Goal: Task Accomplishment & Management: Use online tool/utility

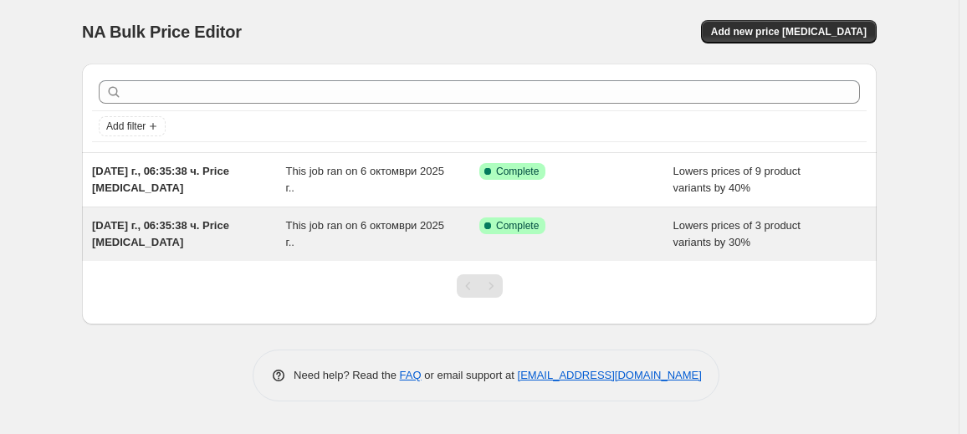
click at [199, 248] on div "[DATE] г., 06:35:38 ч. Price [MEDICAL_DATA]" at bounding box center [189, 234] width 194 height 33
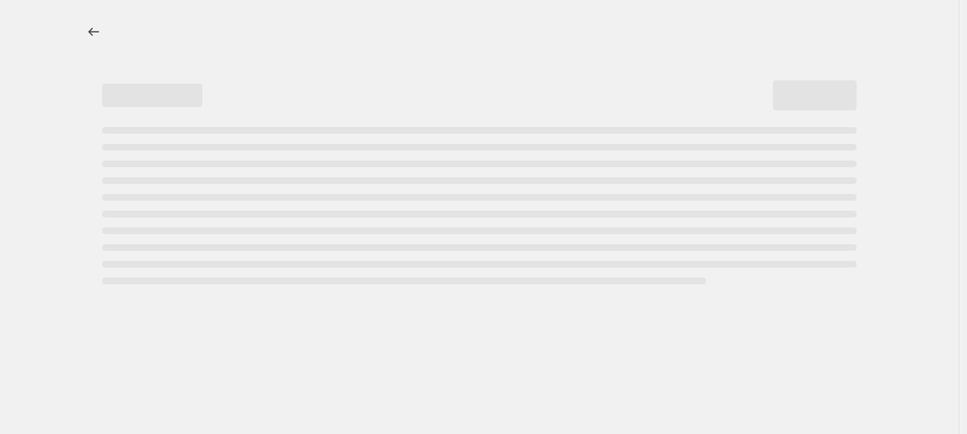
select select "percentage"
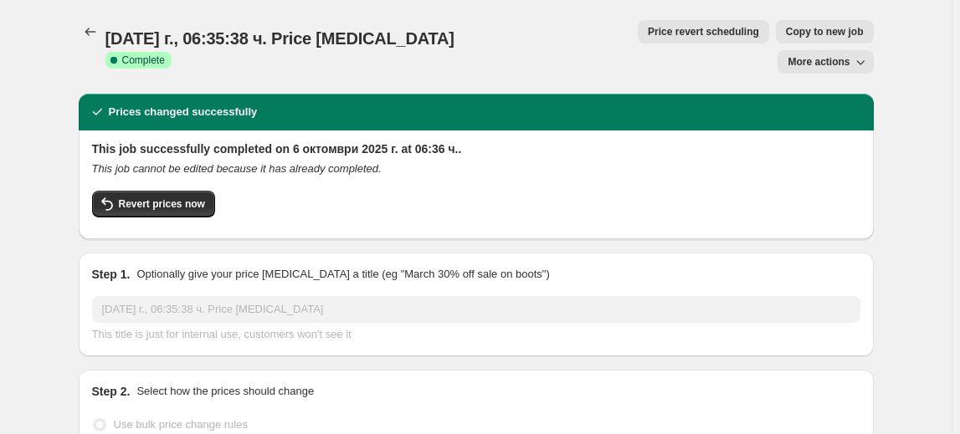
click at [182, 196] on div "This job successfully completed on 6 октомври 2025 г. at 06:36 ч.. This job can…" at bounding box center [476, 185] width 795 height 109
click at [182, 191] on button "Revert prices now" at bounding box center [153, 204] width 123 height 27
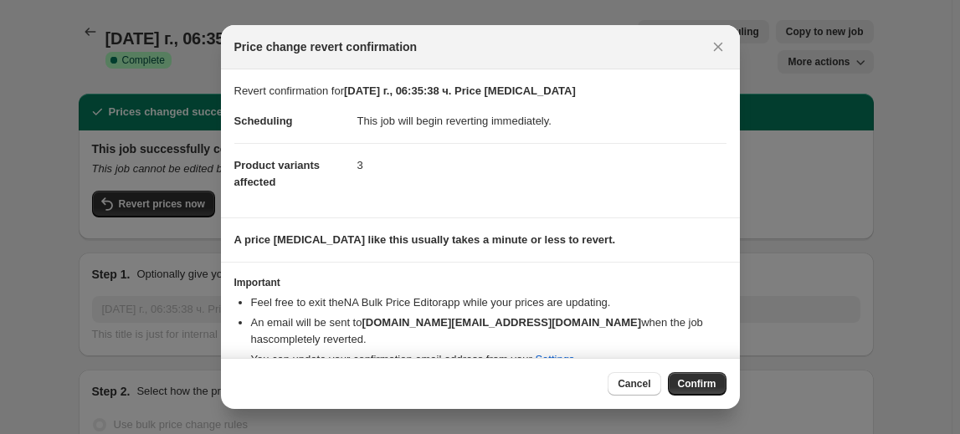
click at [680, 380] on span "Confirm" at bounding box center [697, 383] width 38 height 13
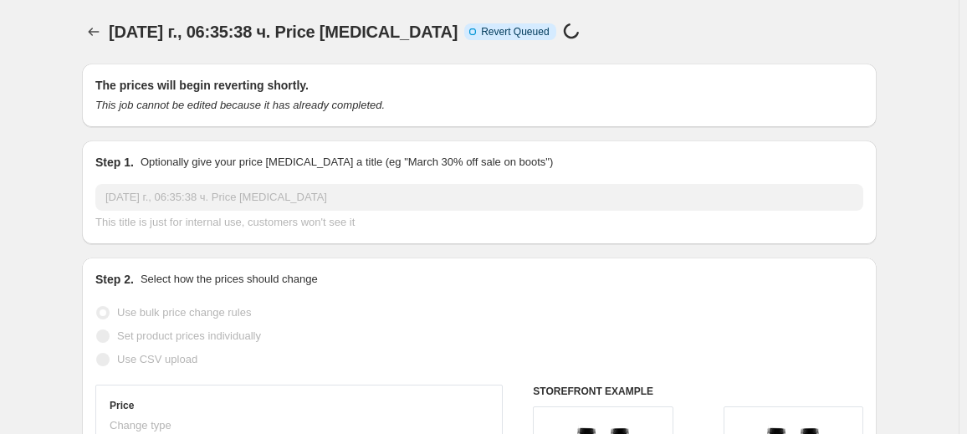
select select "percentage"
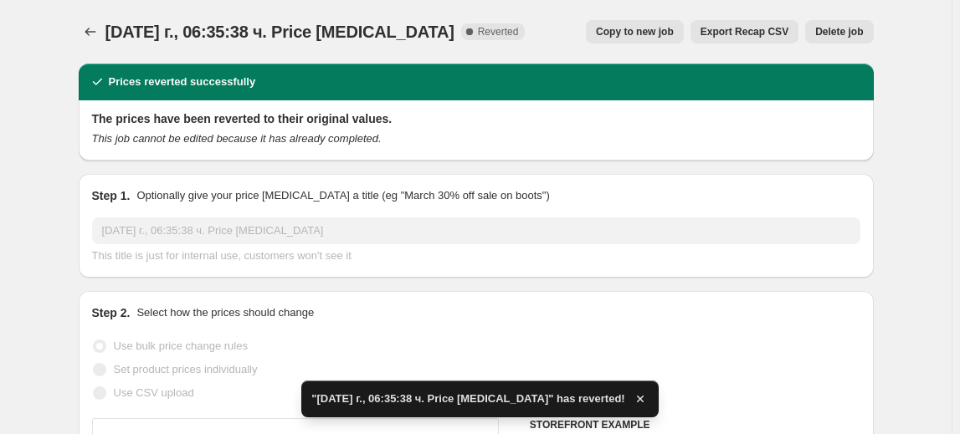
click at [861, 29] on span "Delete job" at bounding box center [839, 31] width 48 height 13
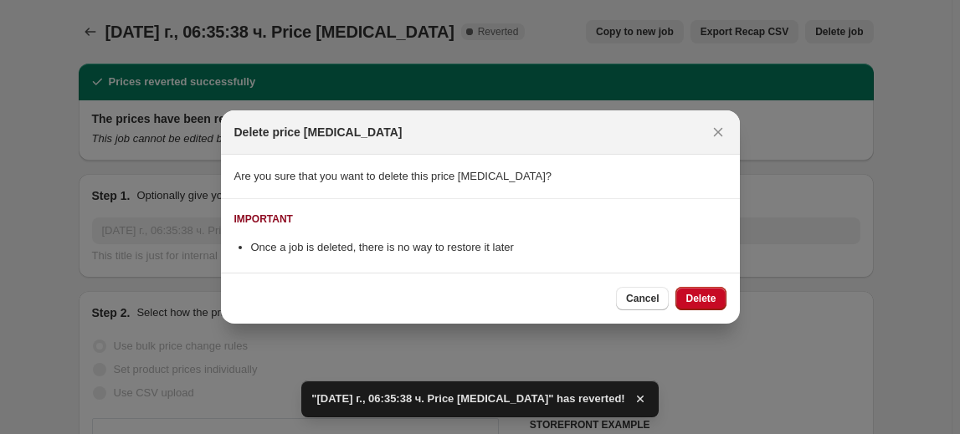
click at [717, 298] on button "Delete" at bounding box center [700, 298] width 50 height 23
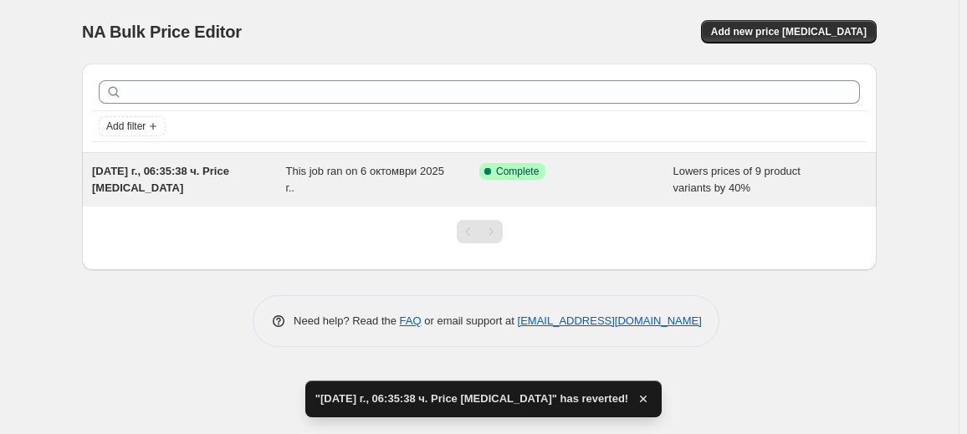
click at [168, 173] on span "[DATE] г., 06:35:38 ч. Price [MEDICAL_DATA]" at bounding box center [160, 179] width 137 height 29
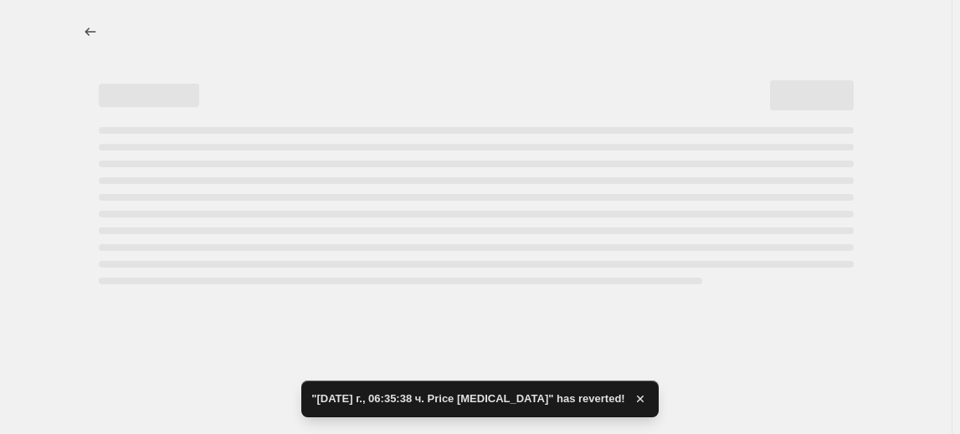
select select "percentage"
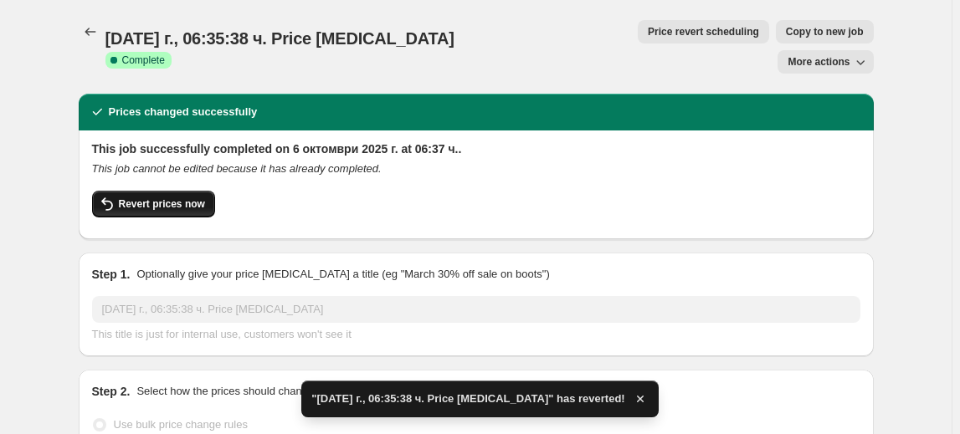
click at [206, 191] on button "Revert prices now" at bounding box center [153, 204] width 123 height 27
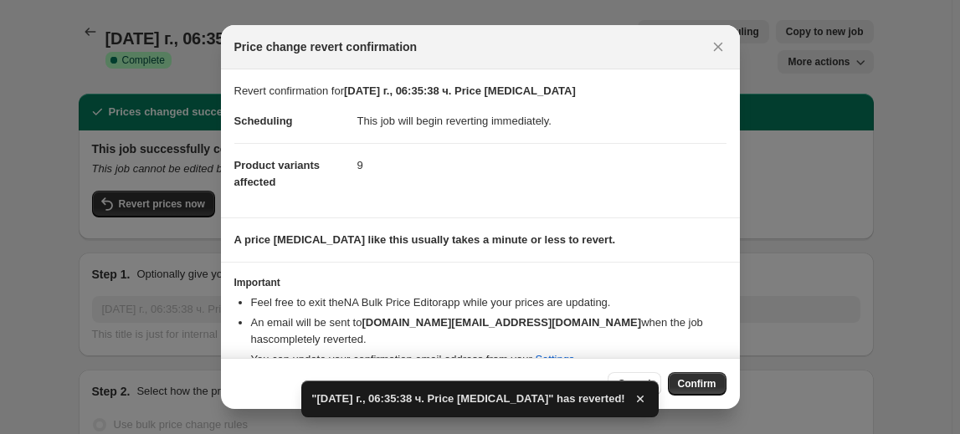
click at [690, 379] on span "Confirm" at bounding box center [697, 383] width 38 height 13
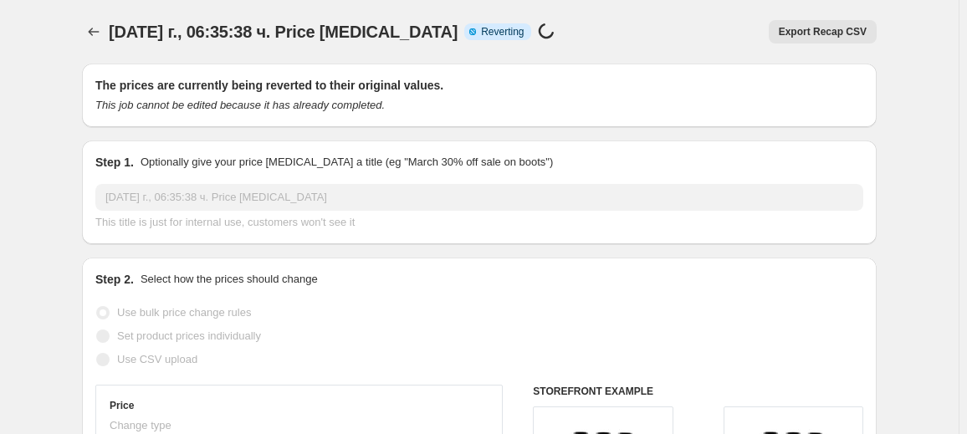
select select "percentage"
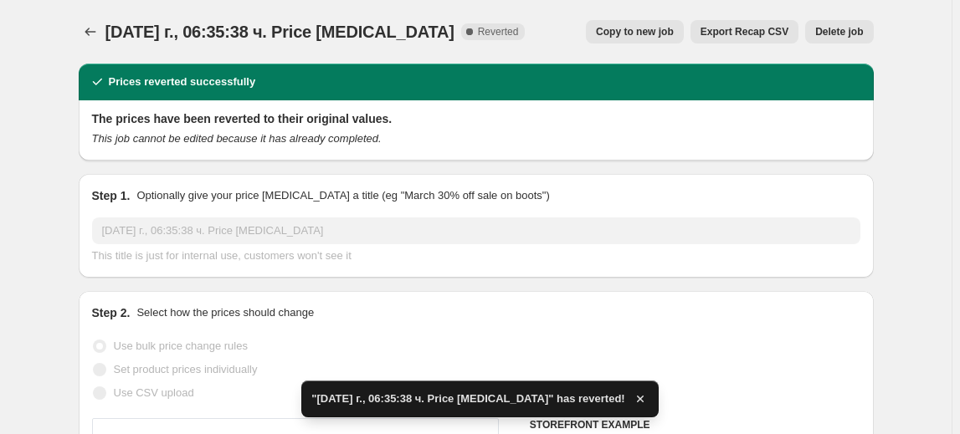
click at [859, 28] on span "Delete job" at bounding box center [839, 31] width 48 height 13
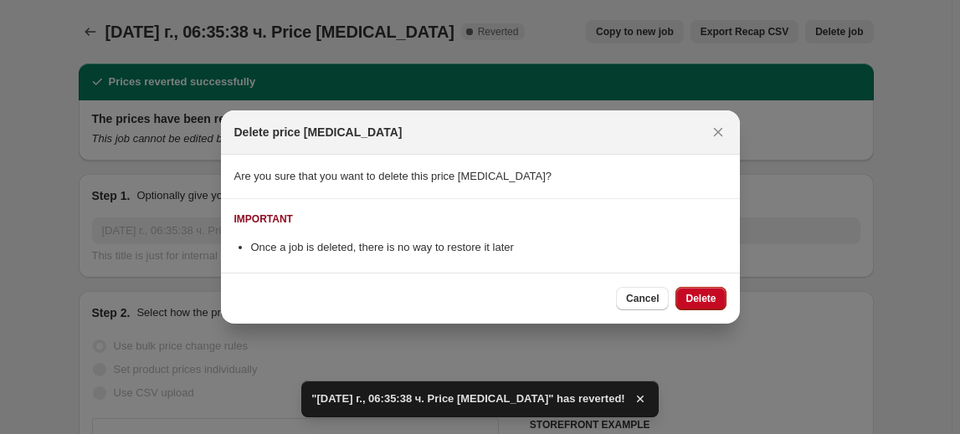
click at [711, 296] on span "Delete" at bounding box center [700, 298] width 30 height 13
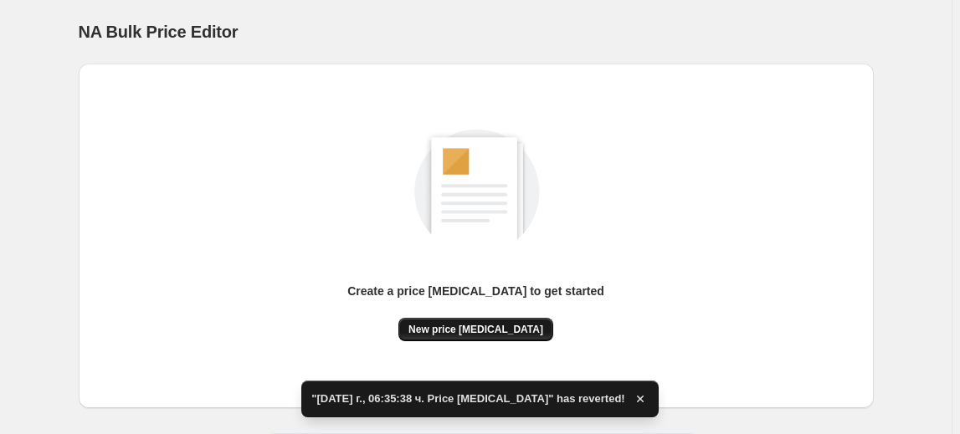
click at [487, 336] on button "New price [MEDICAL_DATA]" at bounding box center [475, 329] width 155 height 23
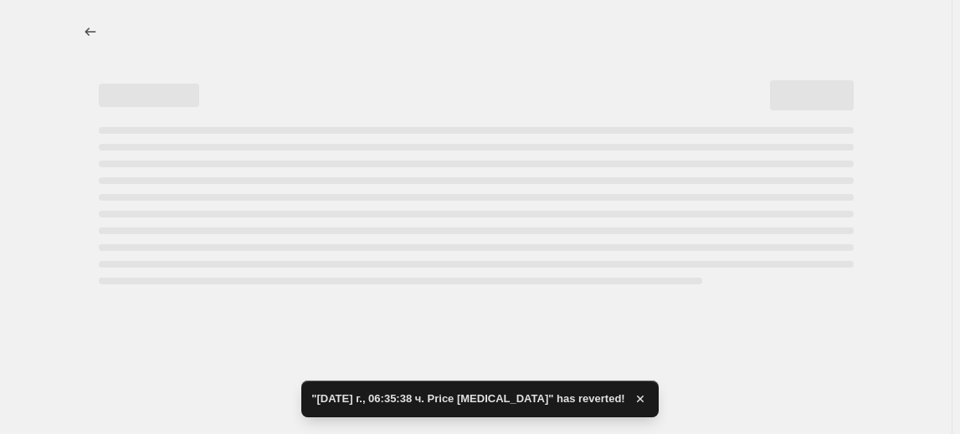
select select "percentage"
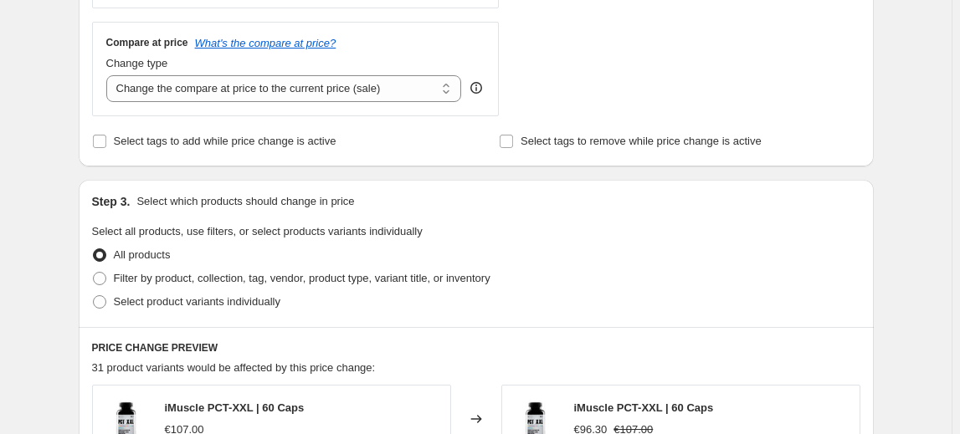
scroll to position [608, 0]
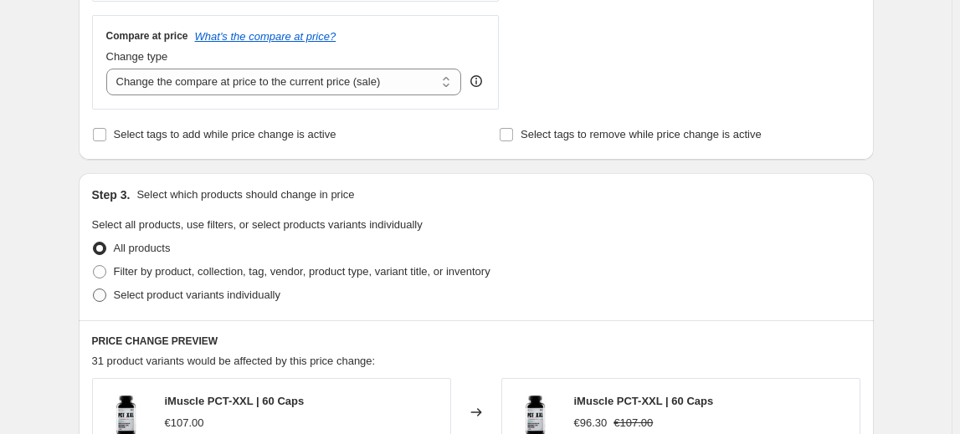
click at [187, 298] on span "Select product variants individually" at bounding box center [197, 295] width 167 height 13
click at [94, 290] on input "Select product variants individually" at bounding box center [93, 289] width 1 height 1
radio input "true"
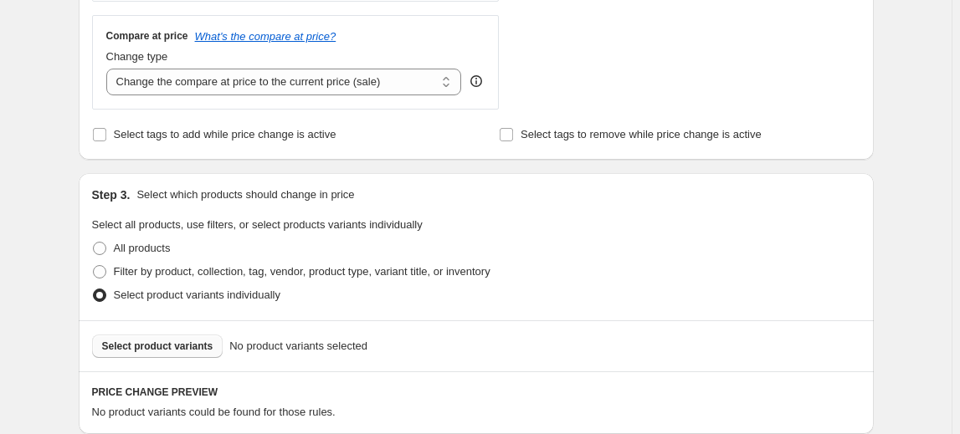
click at [184, 342] on span "Select product variants" at bounding box center [157, 346] width 111 height 13
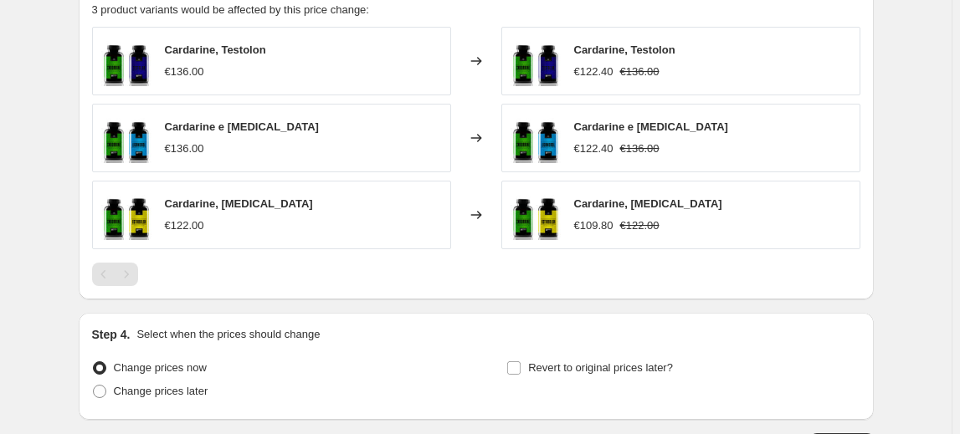
scroll to position [1064, 0]
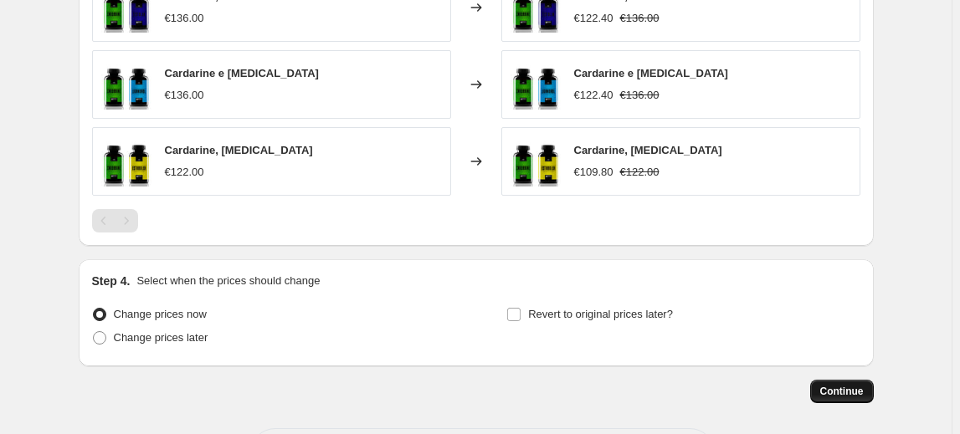
click at [855, 392] on span "Continue" at bounding box center [842, 391] width 44 height 13
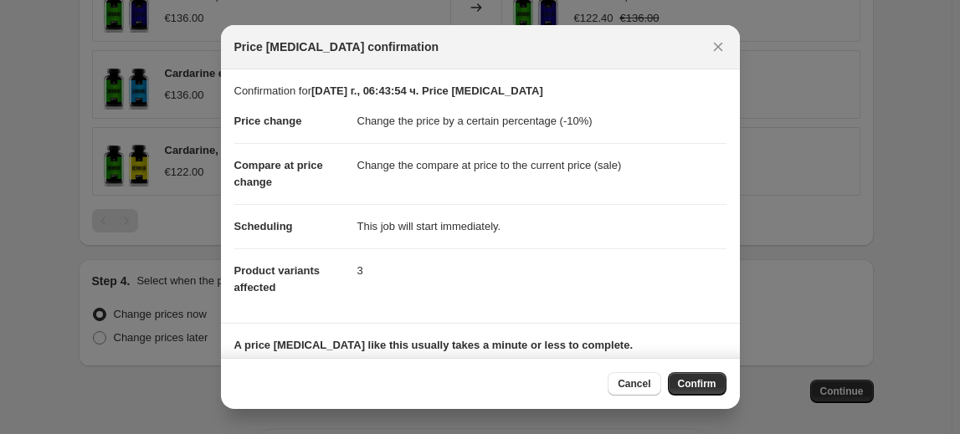
click at [727, 382] on div "Cancel Confirm" at bounding box center [480, 383] width 519 height 51
click at [725, 382] on div "Cancel Confirm" at bounding box center [480, 383] width 519 height 51
click at [721, 382] on button "Confirm" at bounding box center [697, 383] width 59 height 23
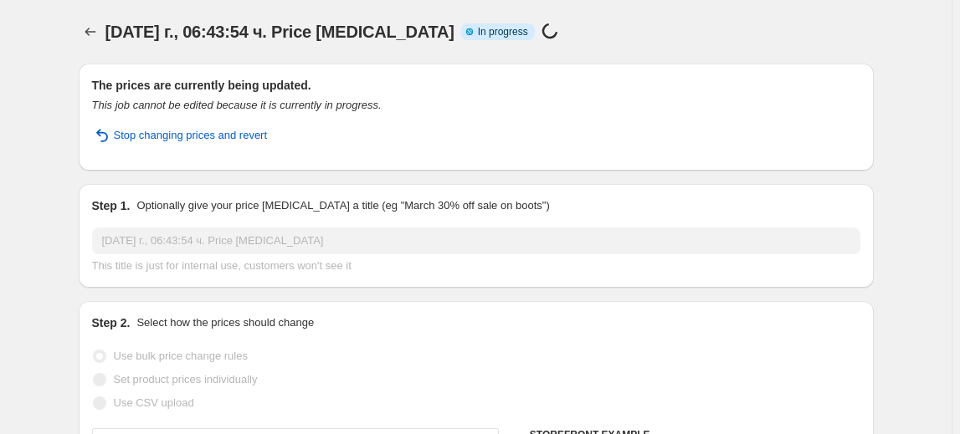
select select "percentage"
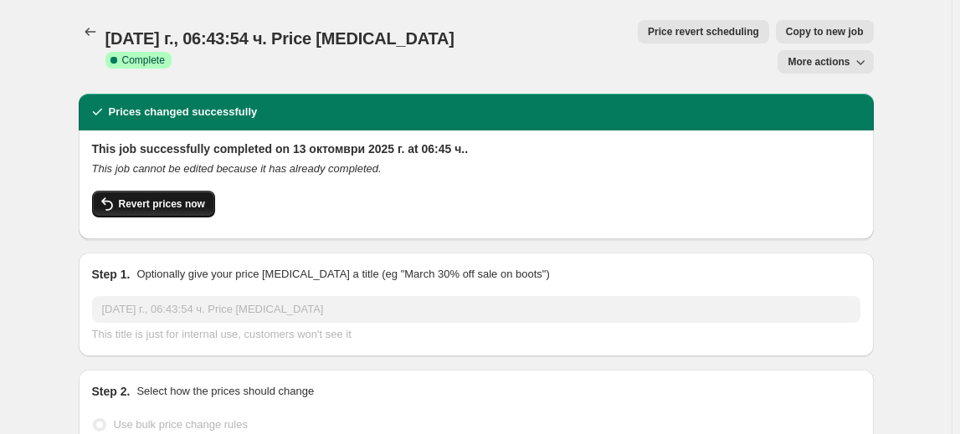
click at [141, 197] on span "Revert prices now" at bounding box center [162, 203] width 86 height 13
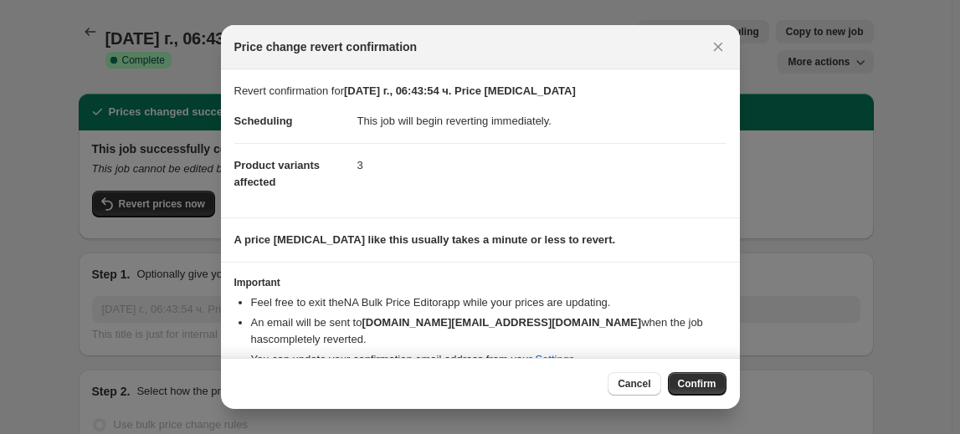
drag, startPoint x: 690, startPoint y: 377, endPoint x: 695, endPoint y: 384, distance: 9.5
click at [693, 381] on button "Confirm" at bounding box center [697, 383] width 59 height 23
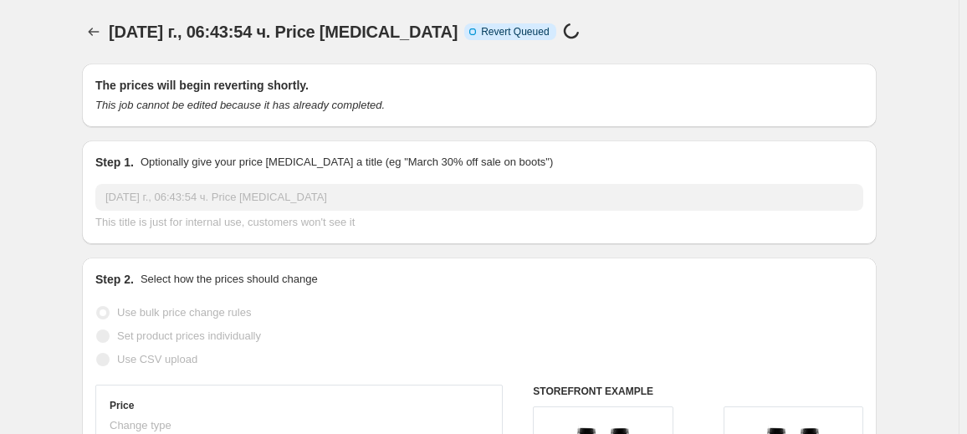
select select "percentage"
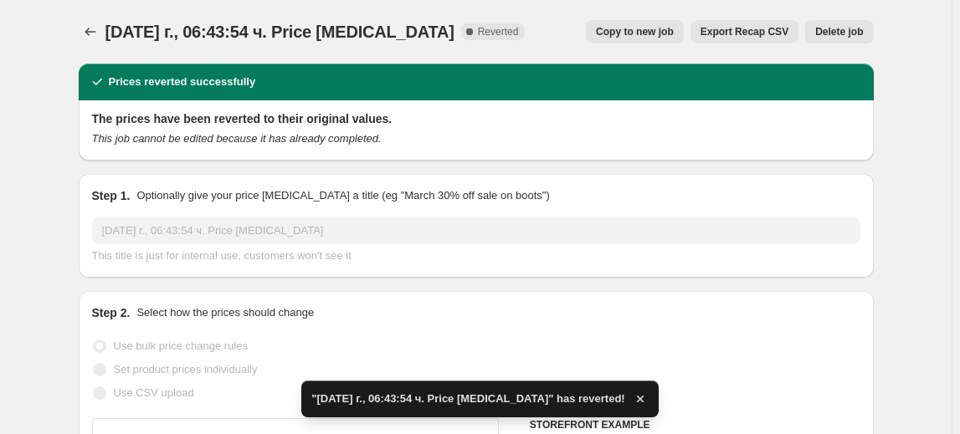
click at [843, 35] on span "Delete job" at bounding box center [839, 31] width 48 height 13
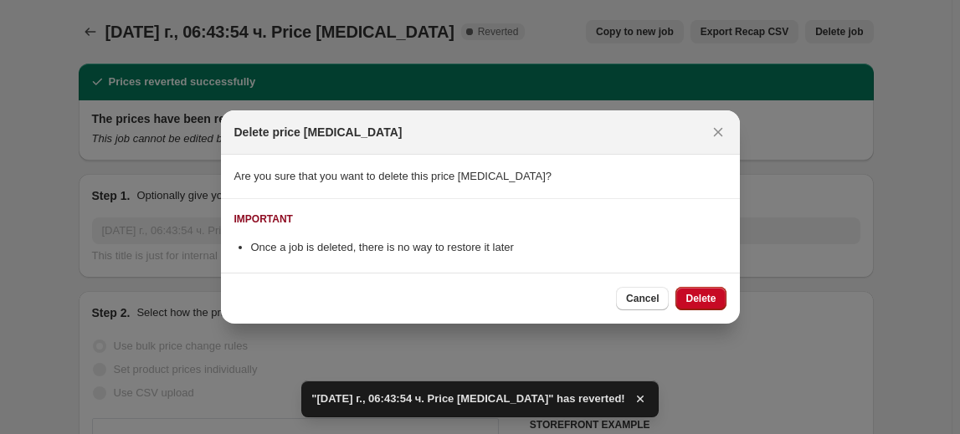
click at [710, 300] on span "Delete" at bounding box center [700, 298] width 30 height 13
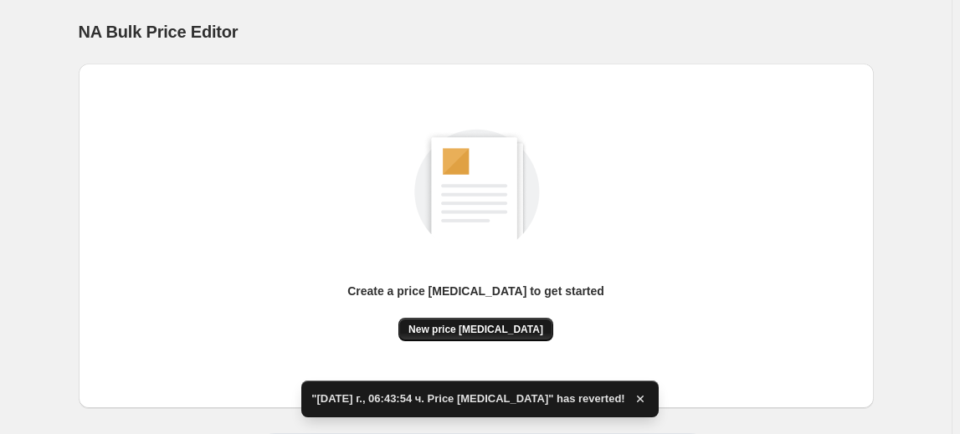
click at [428, 326] on button "New price [MEDICAL_DATA]" at bounding box center [475, 329] width 155 height 23
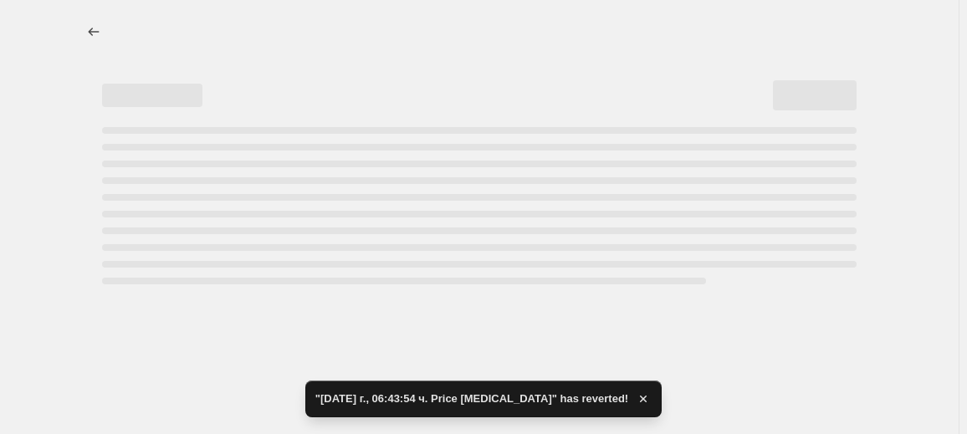
select select "percentage"
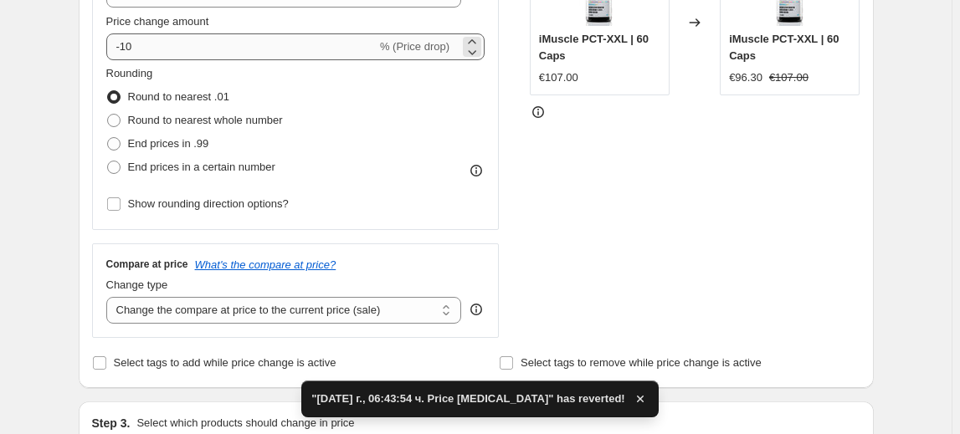
scroll to position [532, 0]
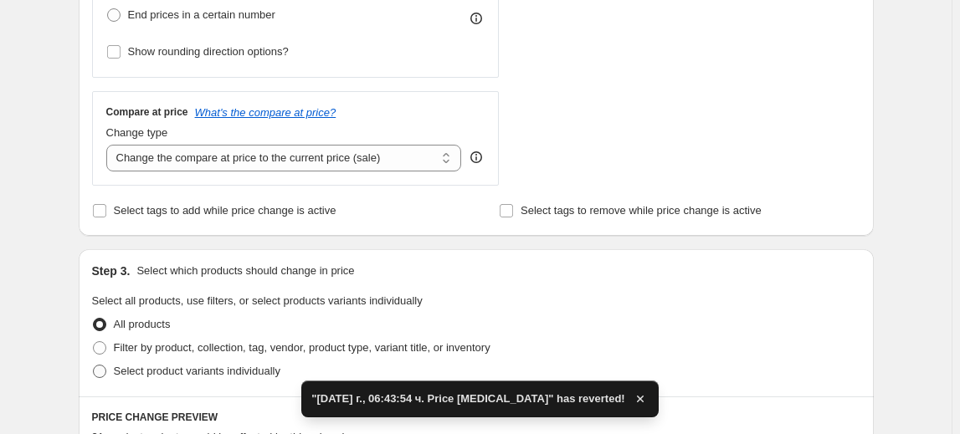
click at [190, 374] on span "Select product variants individually" at bounding box center [197, 371] width 167 height 13
click at [94, 366] on input "Select product variants individually" at bounding box center [93, 365] width 1 height 1
radio input "true"
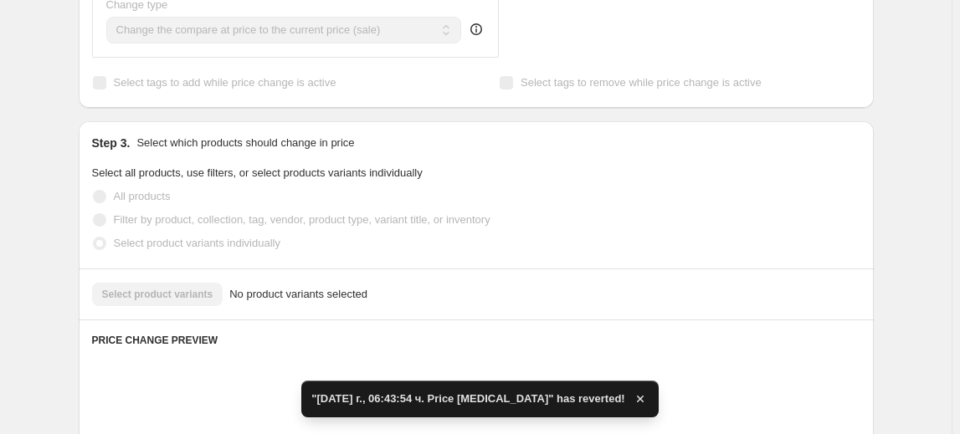
scroll to position [685, 0]
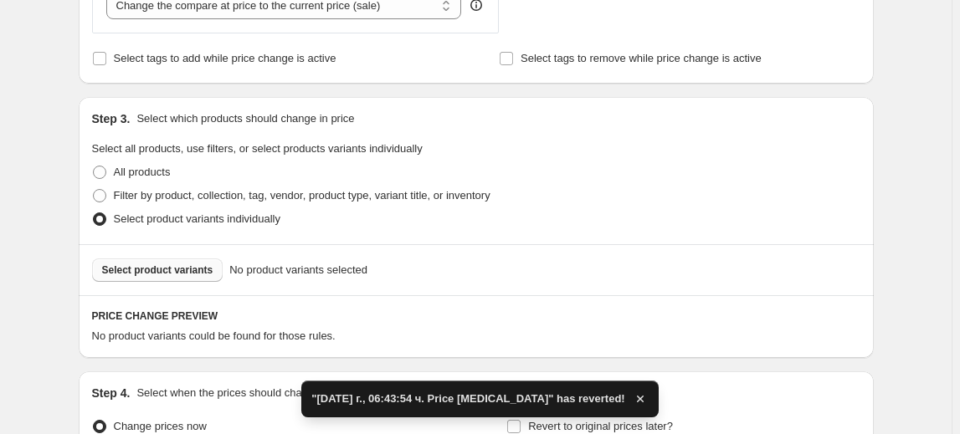
click at [194, 262] on button "Select product variants" at bounding box center [157, 270] width 131 height 23
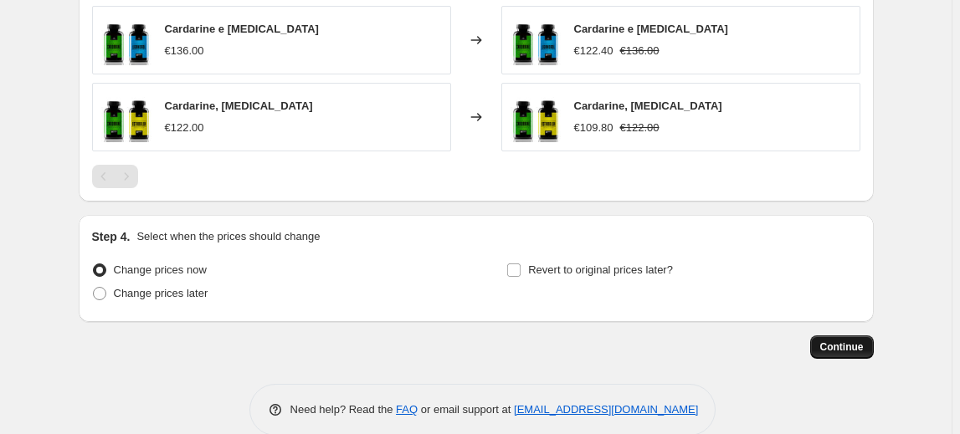
scroll to position [1132, 0]
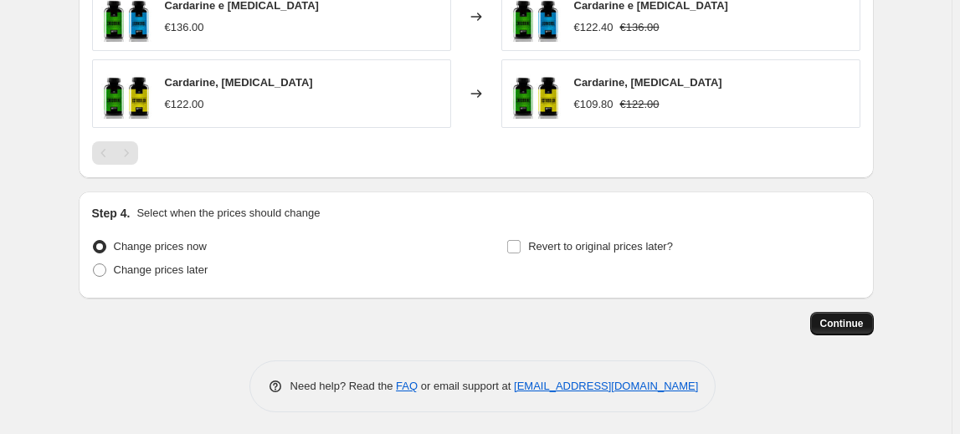
click at [850, 322] on span "Continue" at bounding box center [842, 323] width 44 height 13
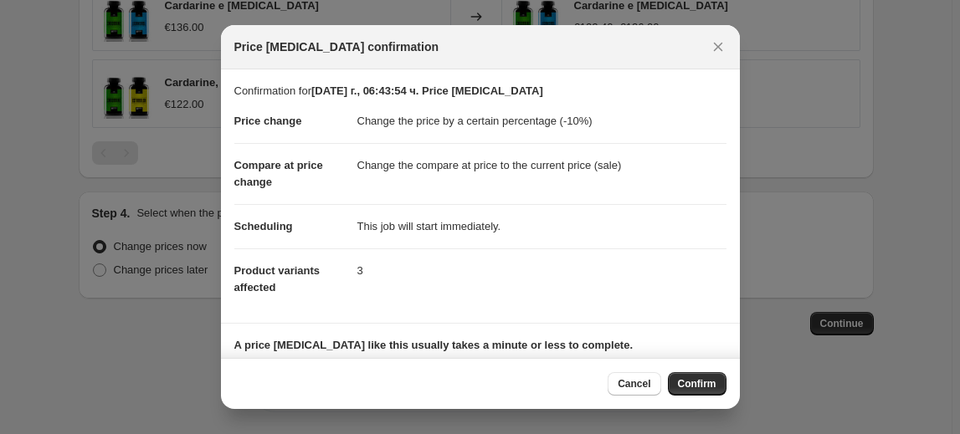
click at [719, 382] on button "Confirm" at bounding box center [697, 383] width 59 height 23
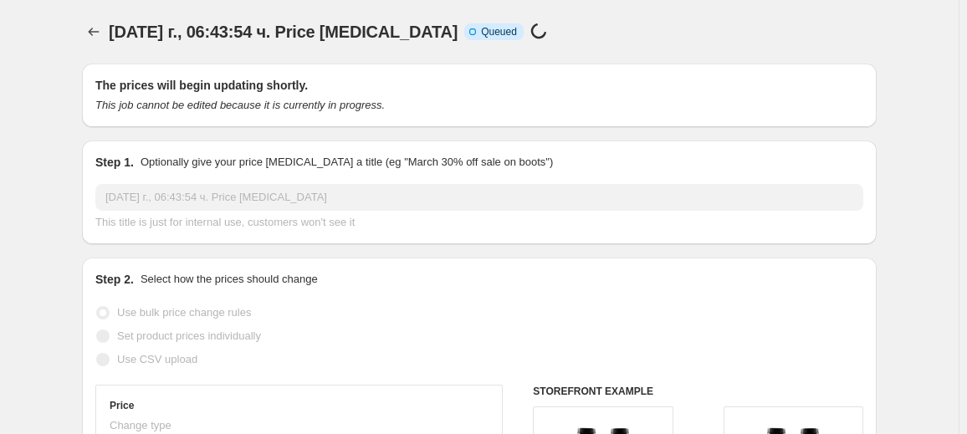
select select "percentage"
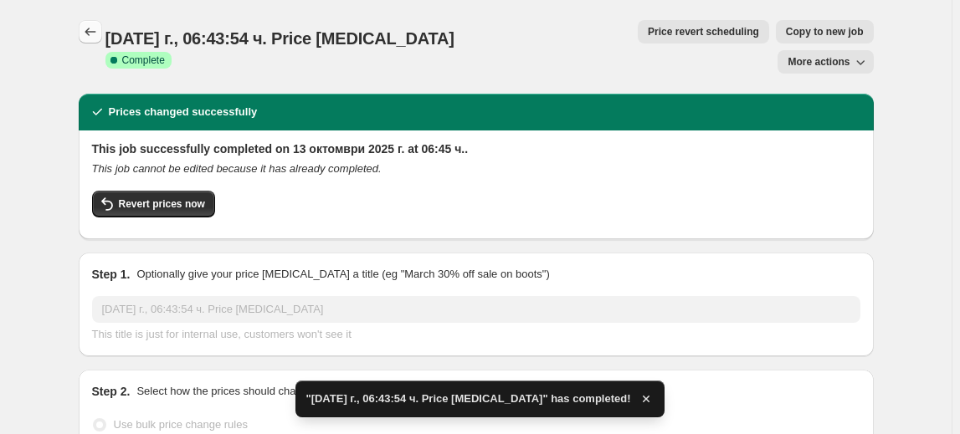
click at [90, 40] on button "Price change jobs" at bounding box center [90, 31] width 23 height 23
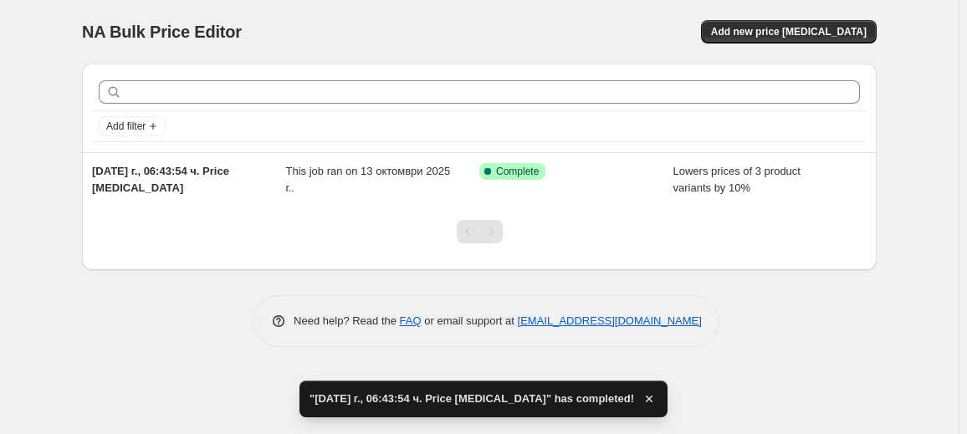
click at [770, 46] on div "NA Bulk Price Editor. This page is ready NA Bulk Price Editor Add new price [ME…" at bounding box center [479, 32] width 795 height 64
click at [770, 41] on button "Add new price [MEDICAL_DATA]" at bounding box center [789, 31] width 176 height 23
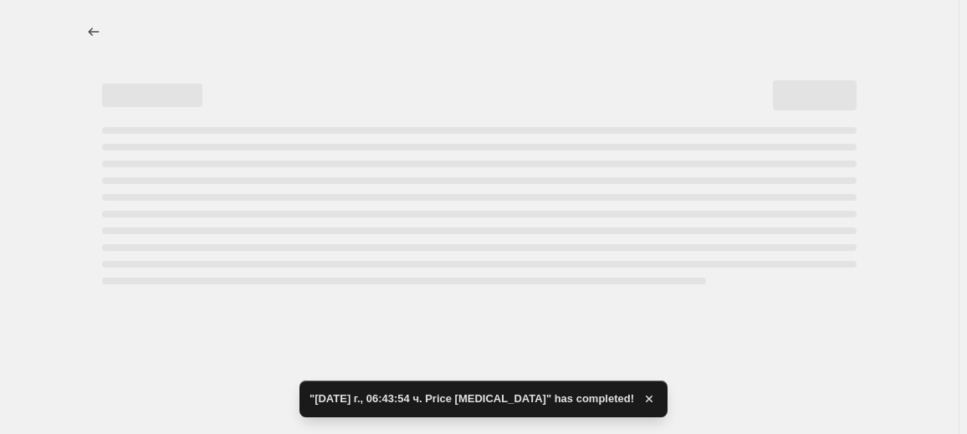
select select "percentage"
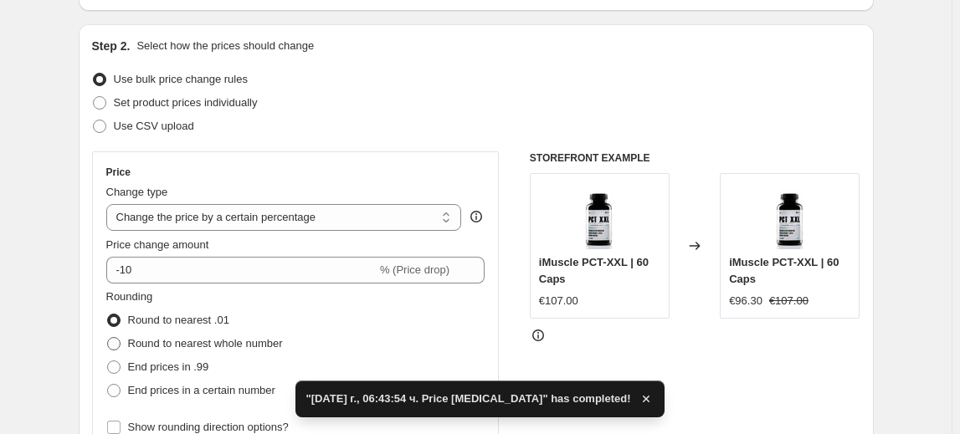
scroll to position [228, 0]
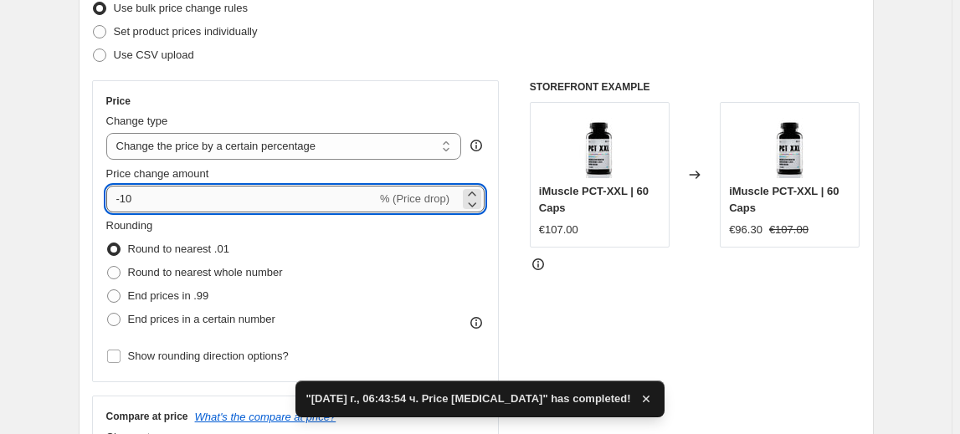
click at [121, 200] on input "-10" at bounding box center [241, 199] width 270 height 27
click at [129, 203] on input "-10" at bounding box center [241, 199] width 270 height 27
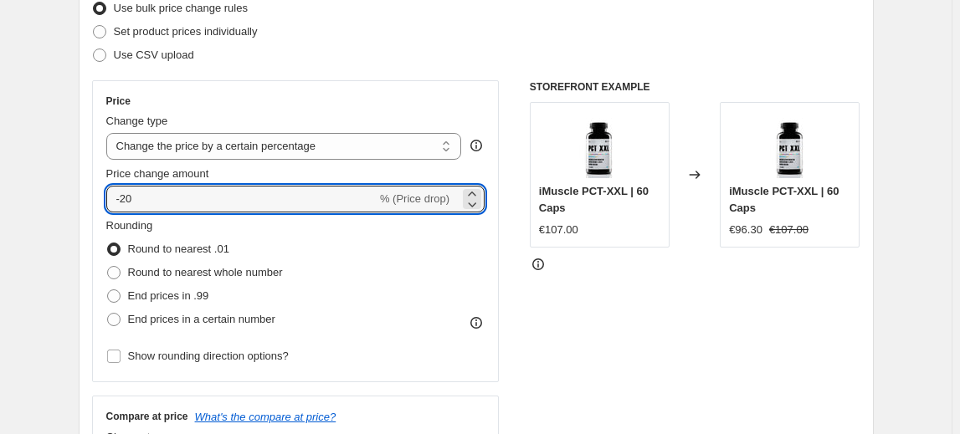
type input "-20"
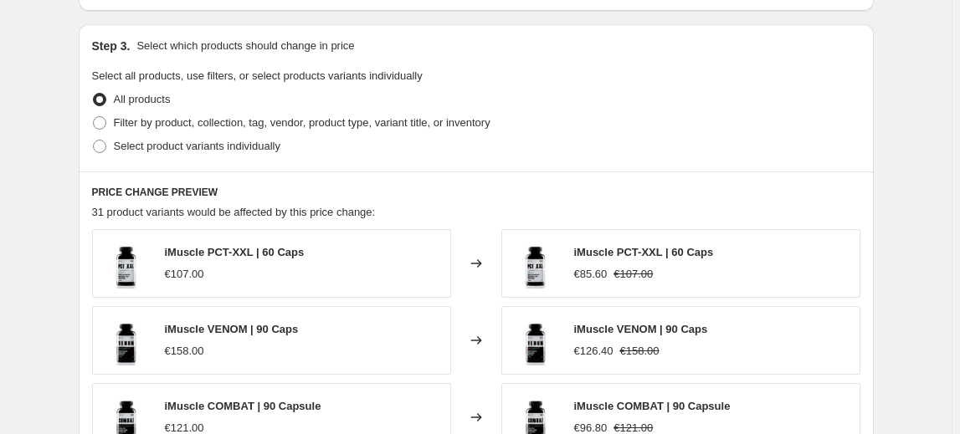
scroll to position [761, 0]
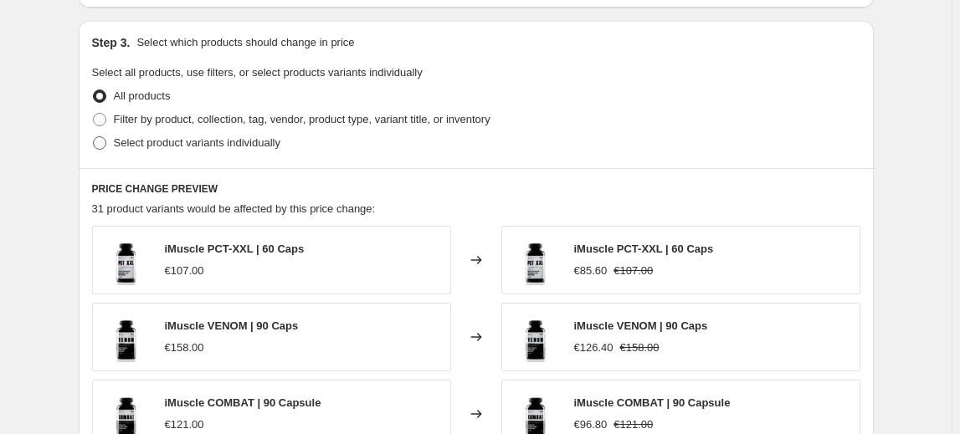
click at [208, 146] on span "Select product variants individually" at bounding box center [197, 142] width 167 height 13
click at [94, 137] on input "Select product variants individually" at bounding box center [93, 136] width 1 height 1
radio input "true"
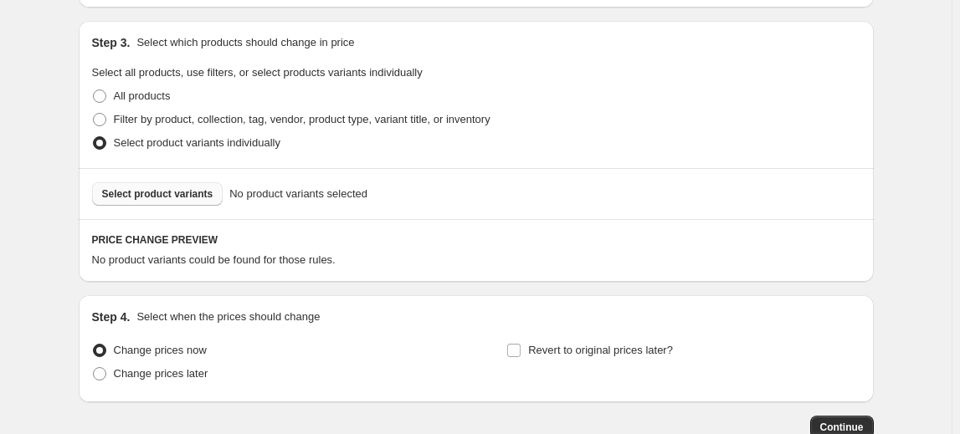
click at [194, 191] on span "Select product variants" at bounding box center [157, 193] width 111 height 13
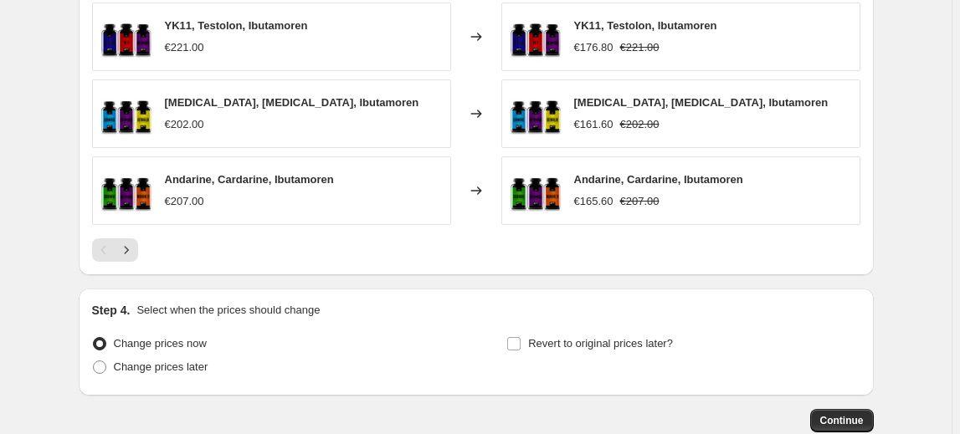
scroll to position [1285, 0]
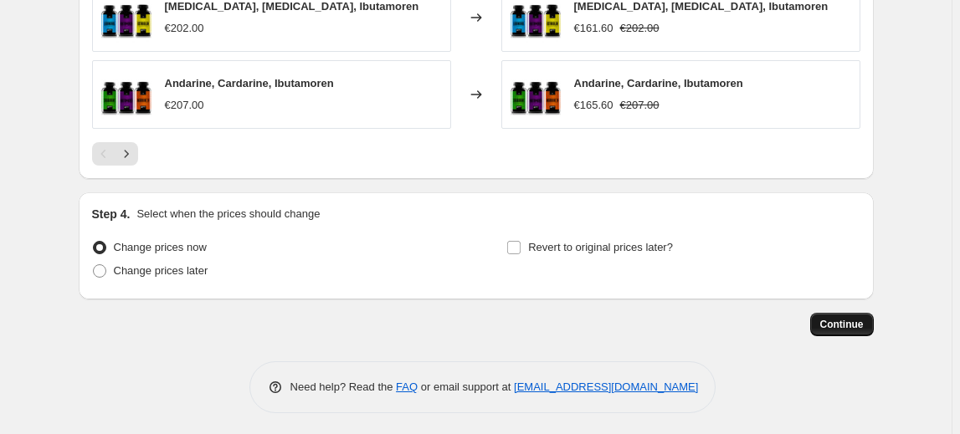
click at [845, 314] on button "Continue" at bounding box center [842, 324] width 64 height 23
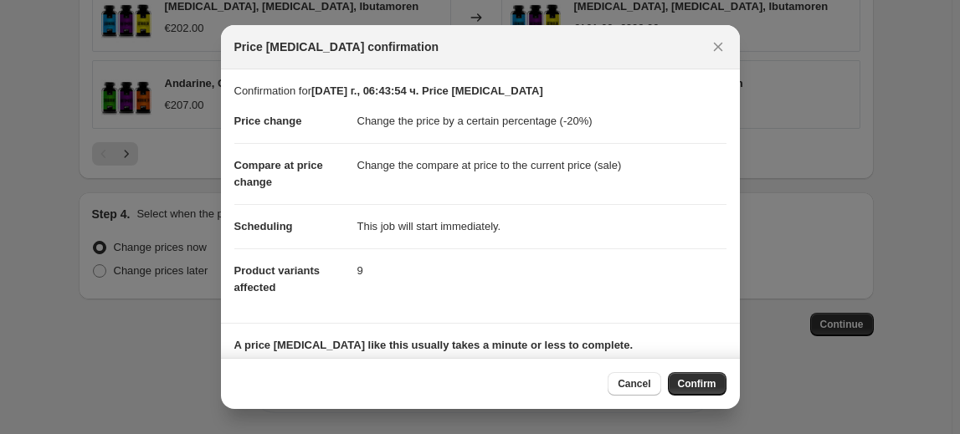
click at [698, 387] on span "Confirm" at bounding box center [697, 383] width 38 height 13
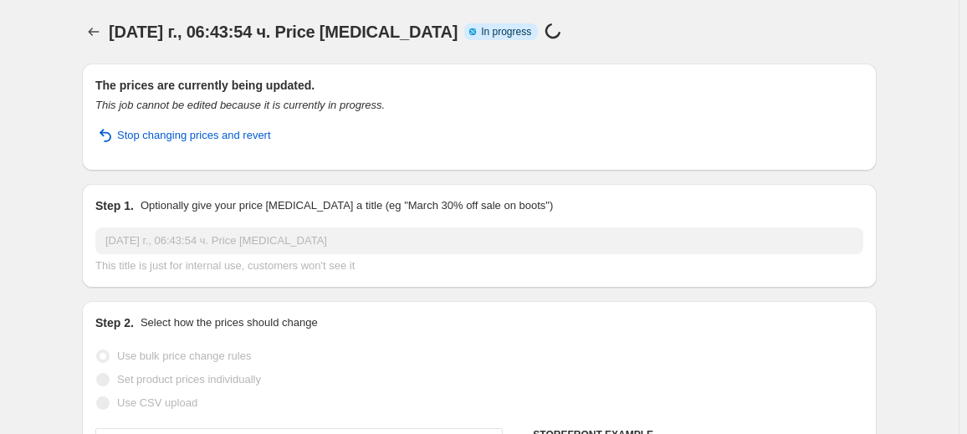
select select "percentage"
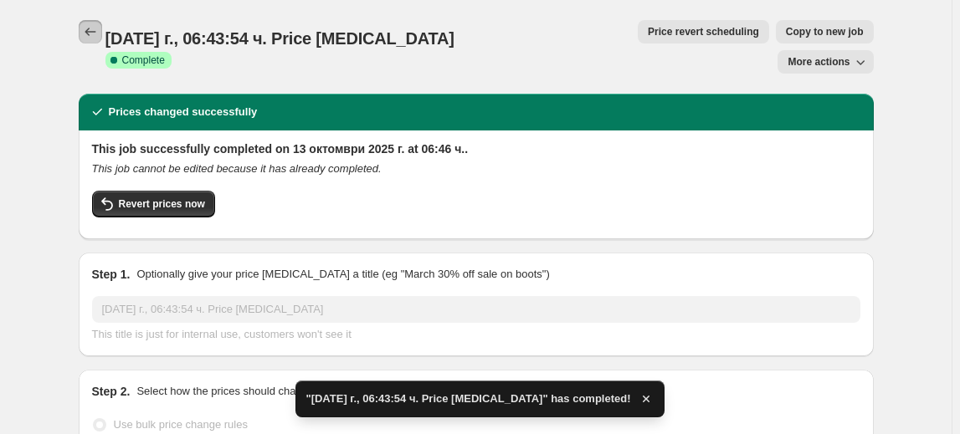
click at [93, 37] on icon "Price change jobs" at bounding box center [90, 31] width 17 height 17
